Goal: Information Seeking & Learning: Learn about a topic

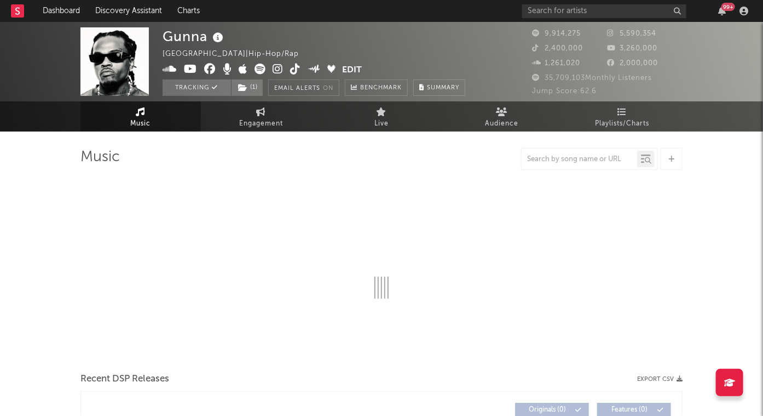
select select "6m"
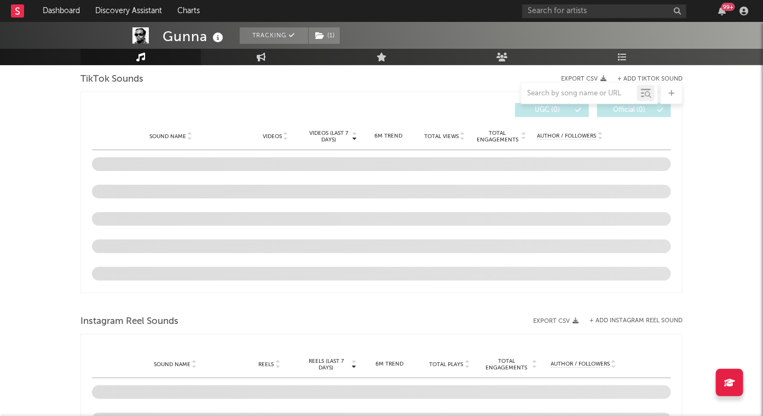
scroll to position [722, 0]
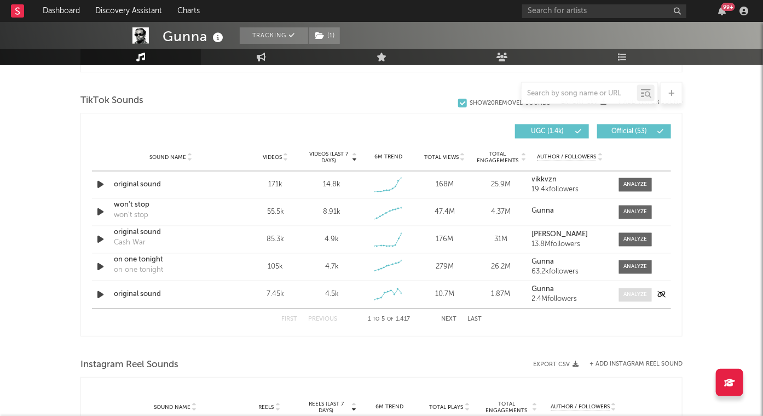
click at [640, 288] on span at bounding box center [635, 295] width 33 height 14
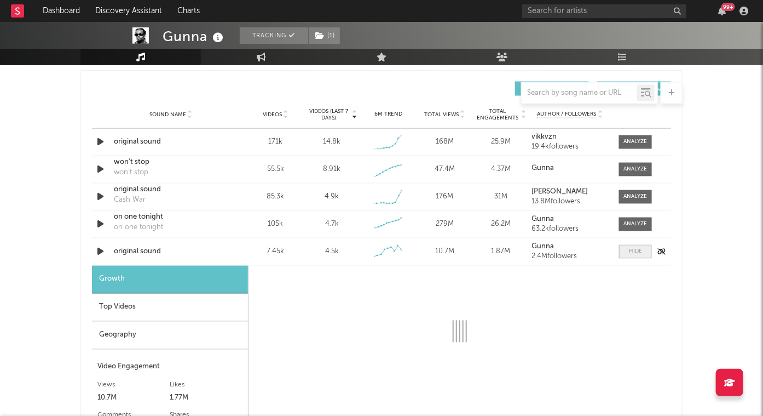
select select "1w"
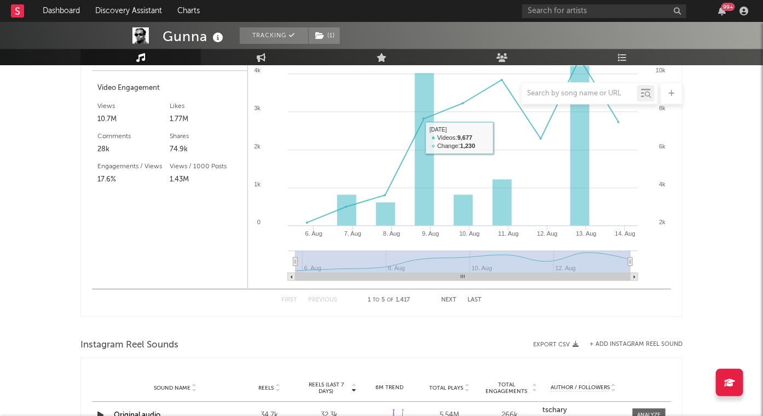
scroll to position [1065, 0]
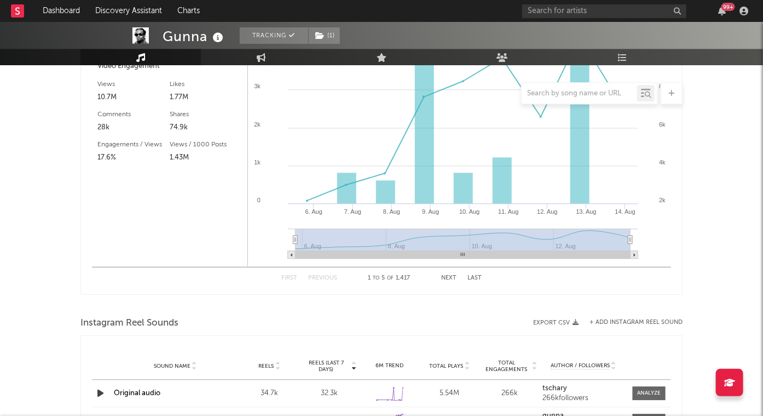
click at [448, 276] on button "Next" at bounding box center [448, 278] width 15 height 6
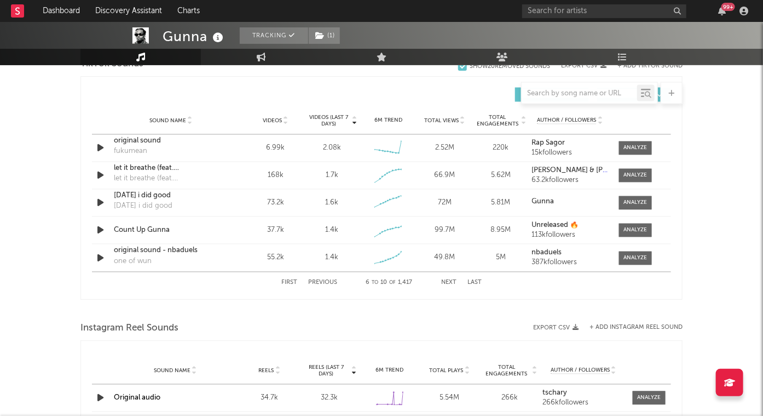
scroll to position [738, 0]
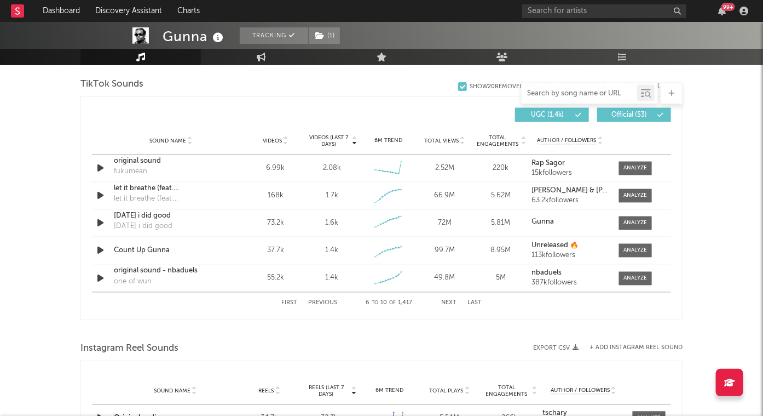
click at [602, 90] on input "text" at bounding box center [580, 93] width 116 height 9
type input "for"
select select "1w"
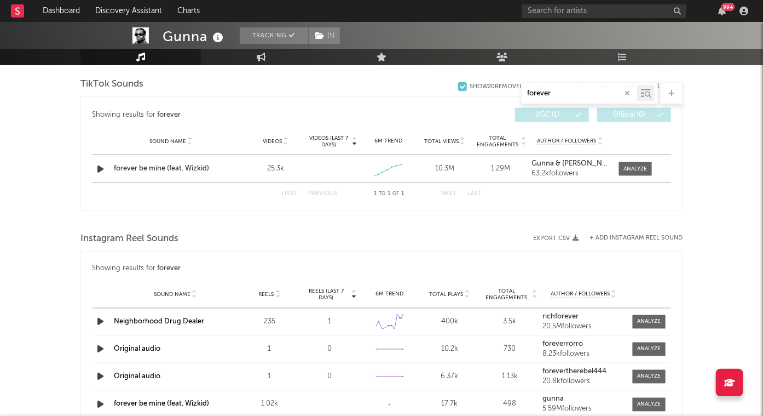
scroll to position [561, 0]
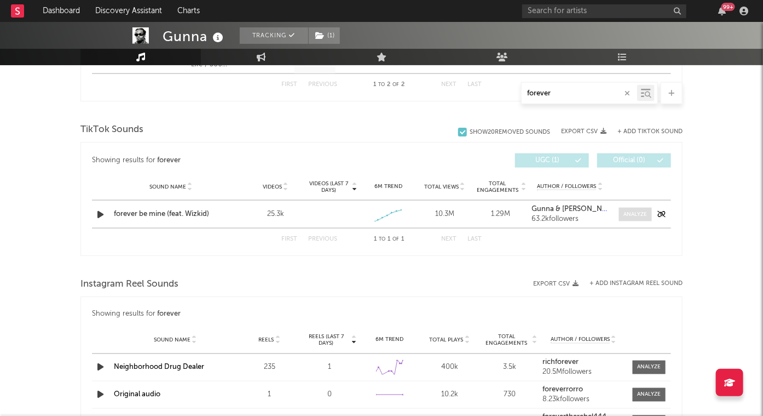
type input "forever"
click at [641, 215] on div at bounding box center [636, 214] width 24 height 8
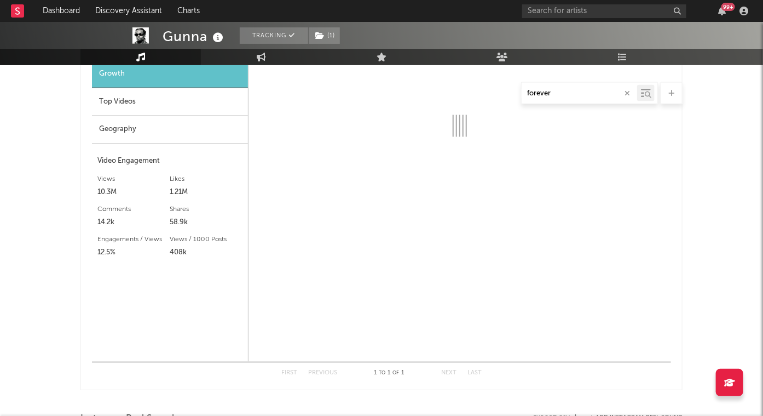
select select "1w"
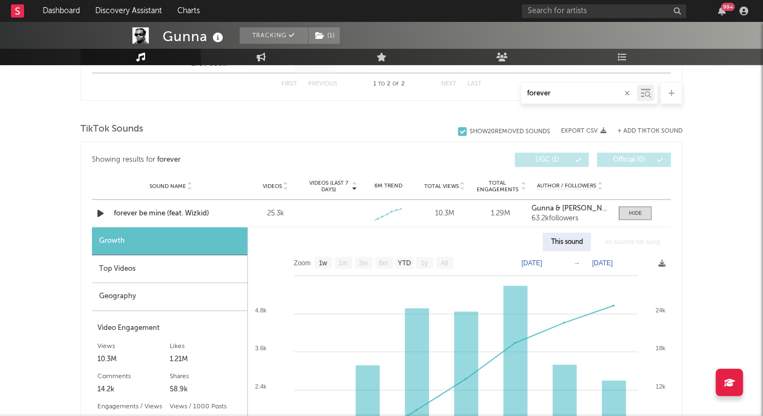
scroll to position [560, 0]
